Goal: Transaction & Acquisition: Purchase product/service

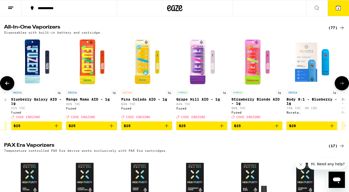
scroll to position [0, 105]
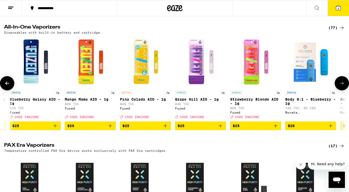
click at [275, 129] on icon "Add to bag" at bounding box center [275, 126] width 6 height 6
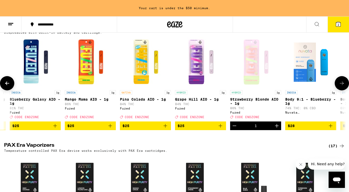
scroll to position [387, 0]
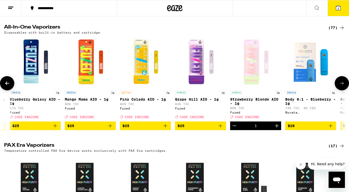
click at [111, 129] on icon "Add to bag" at bounding box center [110, 126] width 6 height 6
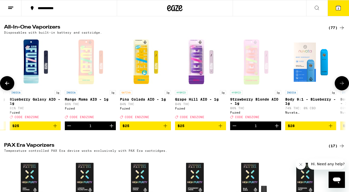
click at [166, 129] on icon "Add to bag" at bounding box center [165, 126] width 6 height 6
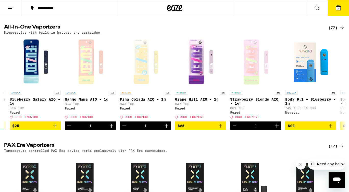
click at [339, 8] on span "4" at bounding box center [338, 8] width 2 height 3
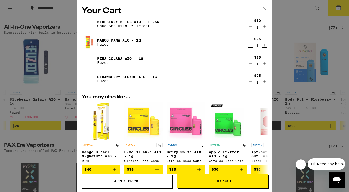
click at [250, 28] on icon "Decrement" at bounding box center [250, 27] width 5 height 6
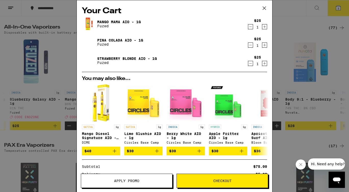
click at [264, 7] on icon at bounding box center [264, 8] width 8 height 8
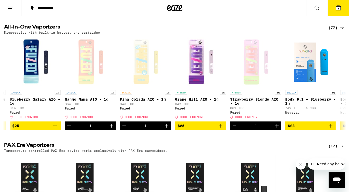
click at [336, 8] on icon at bounding box center [338, 8] width 5 height 5
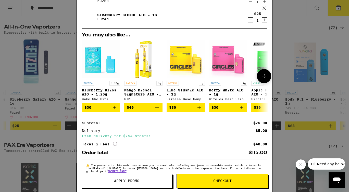
scroll to position [56, 0]
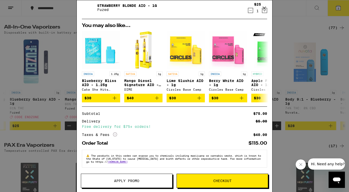
click at [131, 184] on button "Apply Promo" at bounding box center [127, 181] width 92 height 14
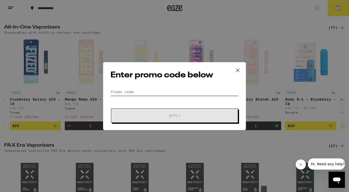
click at [121, 92] on input "Promo Code" at bounding box center [174, 92] width 128 height 8
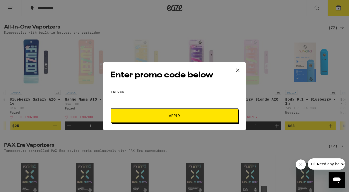
type input "ENDZONE"
click at [178, 117] on span "Apply" at bounding box center [174, 116] width 11 height 4
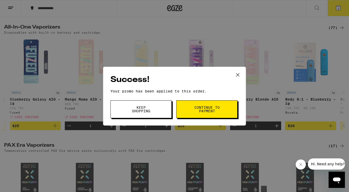
click at [209, 110] on span "Continue to payment" at bounding box center [207, 109] width 26 height 7
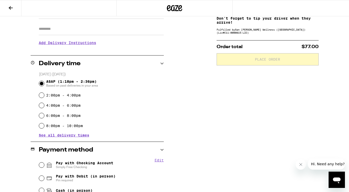
scroll to position [88, 0]
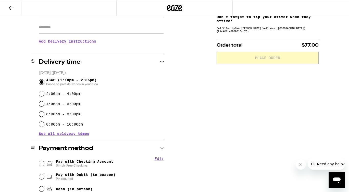
click at [53, 95] on label "2:00pm - 4:00pm" at bounding box center [63, 94] width 34 height 4
click at [44, 95] on input "2:00pm - 4:00pm" at bounding box center [41, 93] width 5 height 5
radio input "true"
click at [66, 81] on span "ASAP (1:18pm - 2:36pm) Based on past deliveries in your area" at bounding box center [72, 82] width 52 height 8
click at [44, 81] on input "ASAP (1:18pm - 2:36pm) Based on past deliveries in your area" at bounding box center [41, 82] width 5 height 5
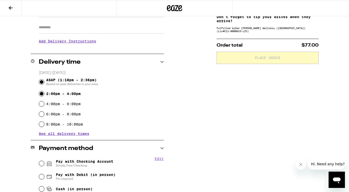
radio input "true"
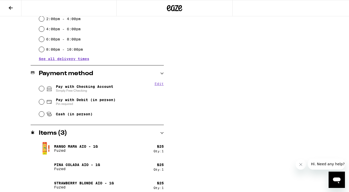
scroll to position [167, 0]
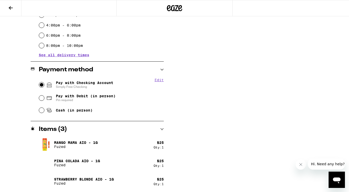
click at [41, 85] on input "Pay with Checking Account Simply Free Checking" at bounding box center [41, 84] width 5 height 5
radio input "true"
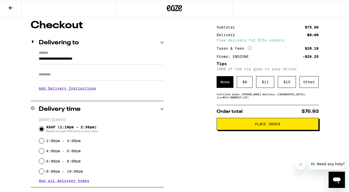
scroll to position [42, 0]
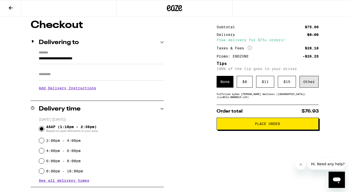
click at [310, 86] on div "Other" at bounding box center [308, 82] width 19 height 12
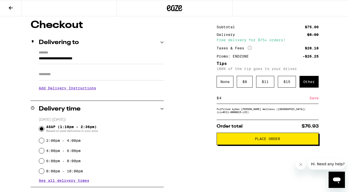
click at [314, 101] on div "Save" at bounding box center [313, 98] width 9 height 11
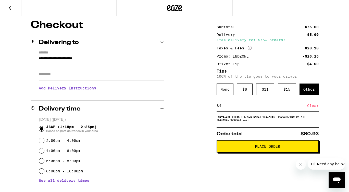
click at [227, 111] on div "$ 4 Clear" at bounding box center [267, 105] width 102 height 11
click at [225, 108] on input "4" at bounding box center [263, 106] width 88 height 5
type input "4"
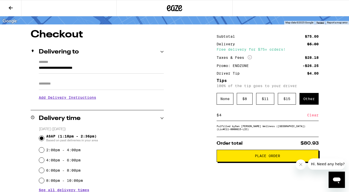
scroll to position [36, 0]
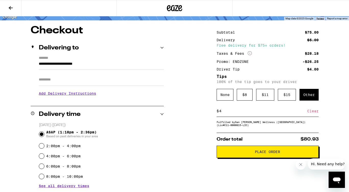
click at [70, 80] on input "Apt/Suite" at bounding box center [101, 80] width 125 height 12
type input "*******"
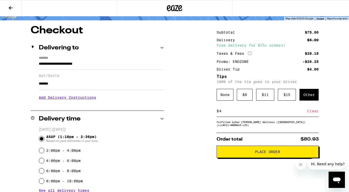
click at [66, 99] on h3 "Add Delivery Instructions" at bounding box center [101, 98] width 125 height 12
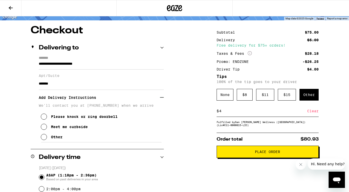
click at [69, 108] on p "We'll contact you at [PHONE_NUMBER] when we arrive" at bounding box center [101, 106] width 125 height 4
click at [53, 139] on div "Other" at bounding box center [56, 137] width 11 height 4
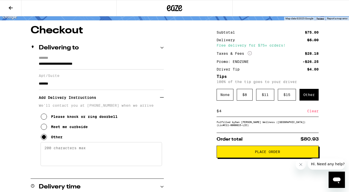
click at [57, 149] on textarea "Enter any other delivery instructions you want driver to know" at bounding box center [101, 154] width 121 height 24
click at [53, 151] on textarea "[DEMOGRAPHIC_DATA] 1305" at bounding box center [101, 154] width 121 height 24
click at [44, 152] on textarea "dia 1305" at bounding box center [101, 154] width 121 height 24
click at [50, 150] on textarea "at building 560 dia 1305" at bounding box center [101, 154] width 121 height 24
click at [107, 149] on textarea "at [GEOGRAPHIC_DATA] 560 dia 1305" at bounding box center [101, 154] width 121 height 24
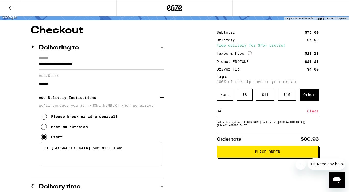
click at [130, 146] on textarea "at [GEOGRAPHIC_DATA] 560 dial 1305" at bounding box center [101, 154] width 121 height 24
click at [127, 149] on textarea "at [GEOGRAPHIC_DATA] 560 dial 1305" at bounding box center [101, 154] width 121 height 24
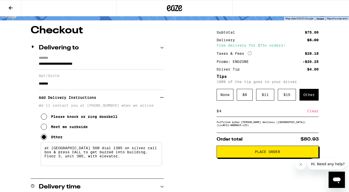
click at [72, 151] on textarea "at [GEOGRAPHIC_DATA] 560 dial 1305 on silver call box & press CALL to get buzze…" at bounding box center [101, 154] width 121 height 24
click at [130, 162] on textarea "at [GEOGRAPHIC_DATA] 560 dial 1305 on silver call box & press CALL to get buzze…" at bounding box center [101, 154] width 121 height 24
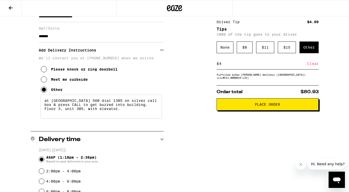
scroll to position [84, 0]
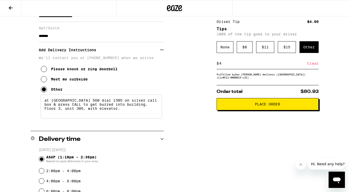
type textarea "at [GEOGRAPHIC_DATA] 560 dial 1305 on silver call box & press CALL to get buzze…"
click at [268, 106] on span "Place Order" at bounding box center [267, 104] width 25 height 4
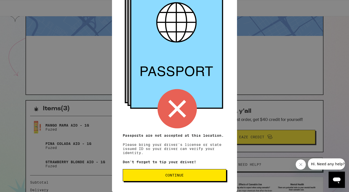
scroll to position [32, 0]
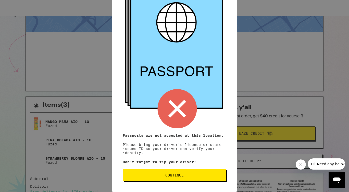
click at [173, 174] on span "Continue" at bounding box center [174, 176] width 18 height 4
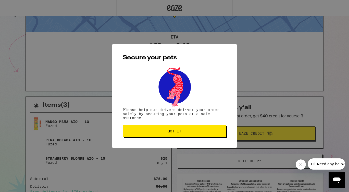
click at [174, 127] on button "Got it" at bounding box center [175, 131] width 104 height 12
